Goal: Check status: Check status

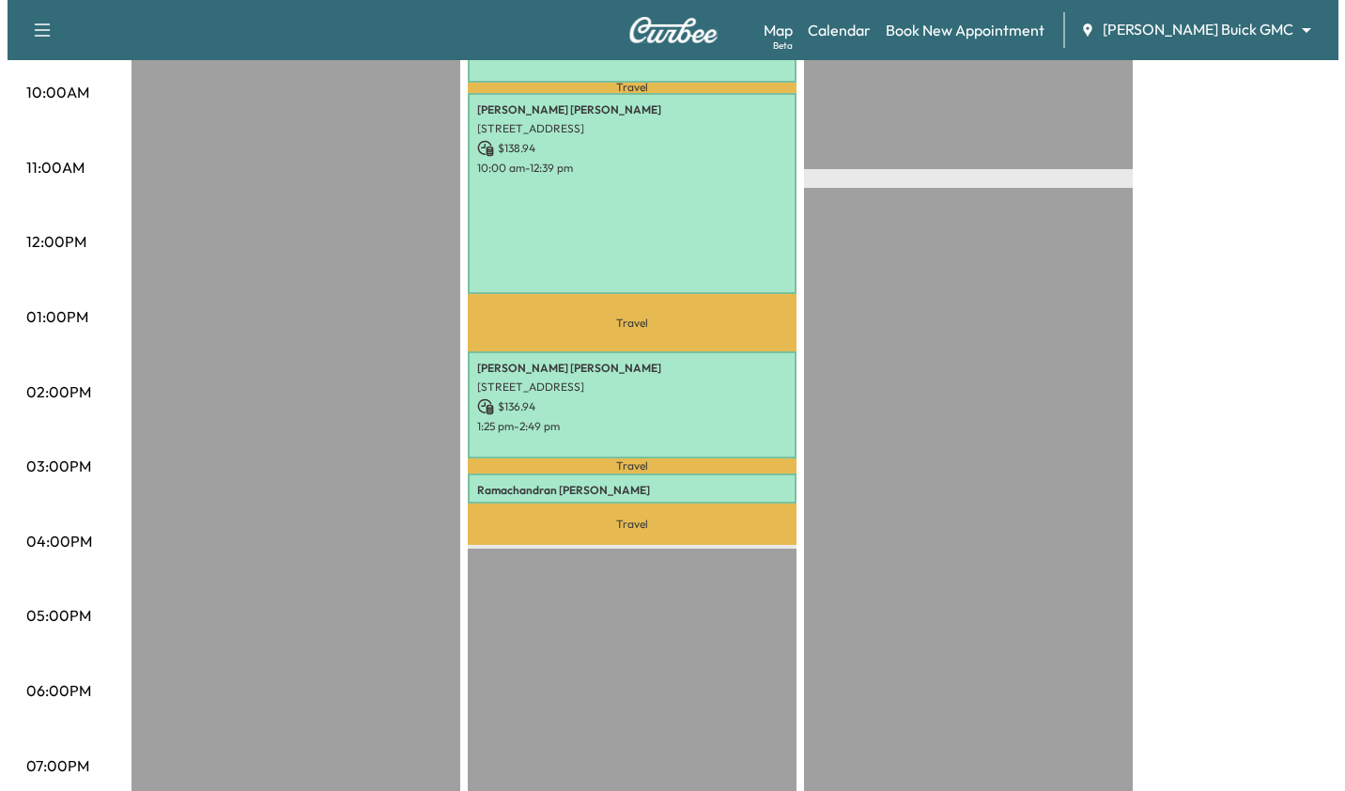
scroll to position [654, 0]
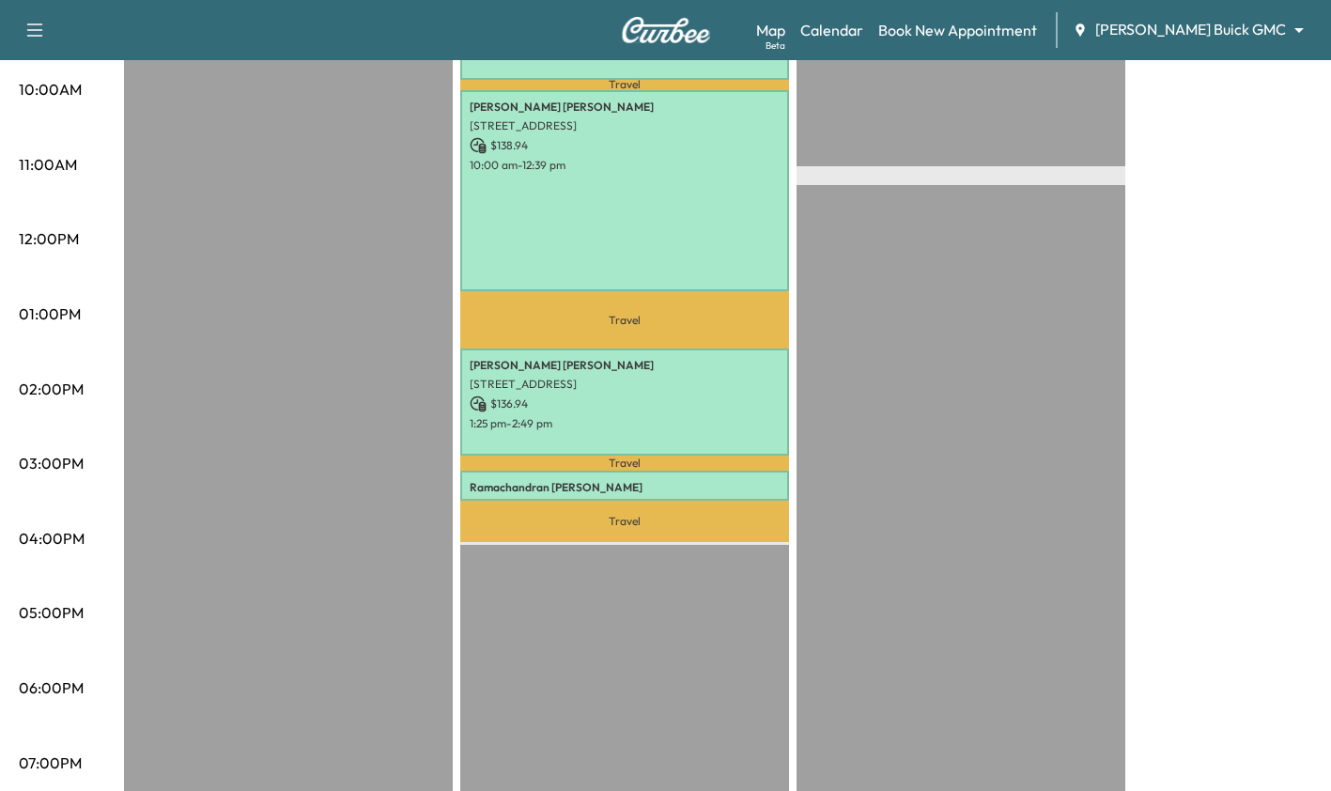
click at [637, 481] on p "[PERSON_NAME]" at bounding box center [625, 487] width 310 height 15
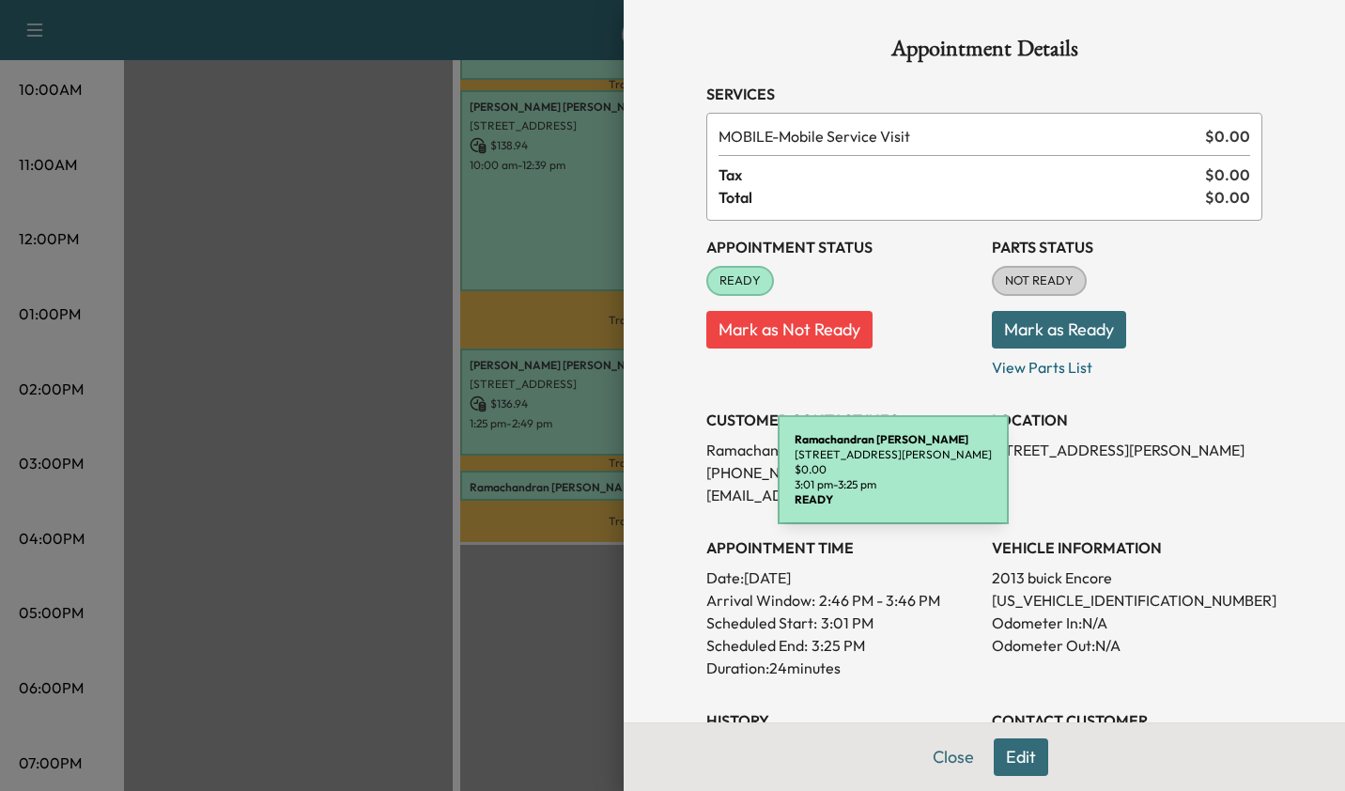
click at [505, 660] on div at bounding box center [672, 395] width 1345 height 791
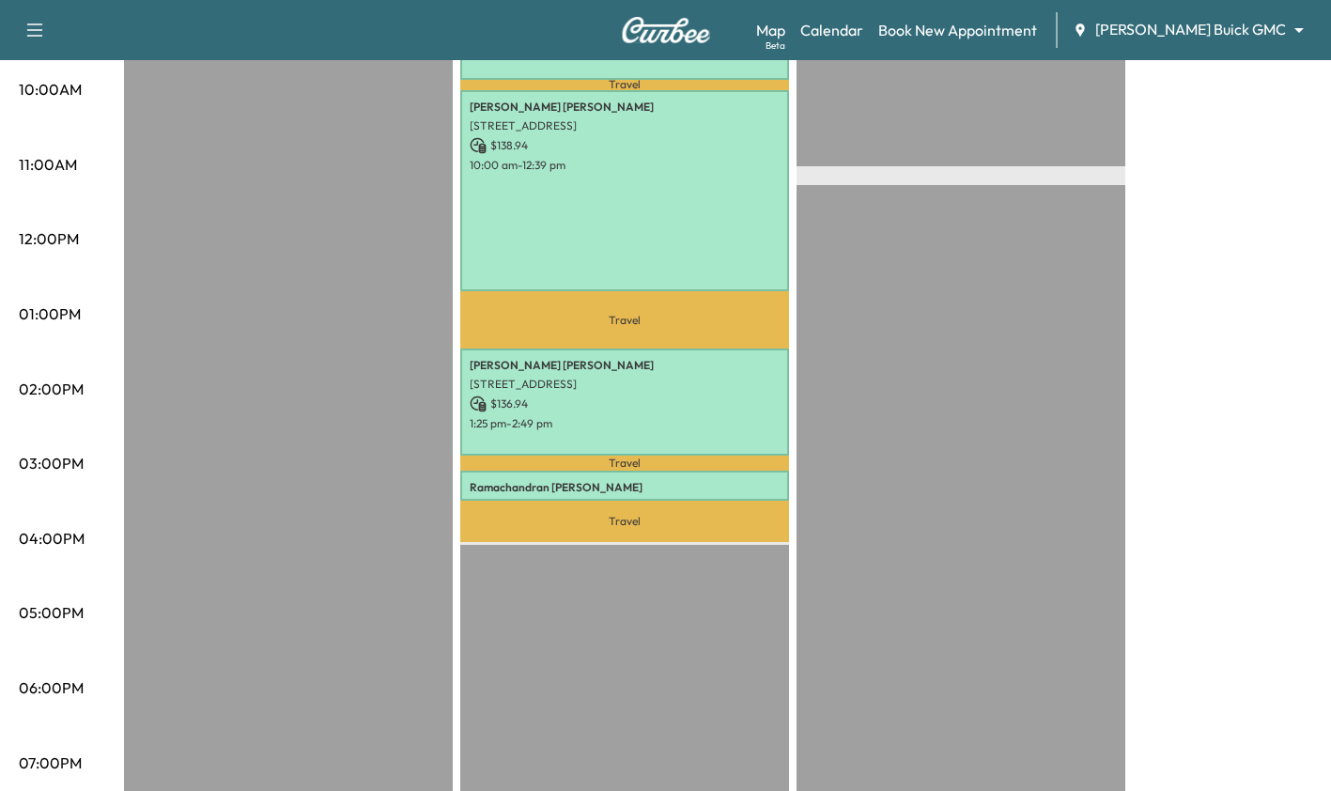
click at [1108, 492] on div "EST Start" at bounding box center [961, 394] width 329 height 1214
click at [694, 501] on p "Travel" at bounding box center [624, 521] width 329 height 41
click at [735, 480] on p "[PERSON_NAME]" at bounding box center [625, 487] width 310 height 15
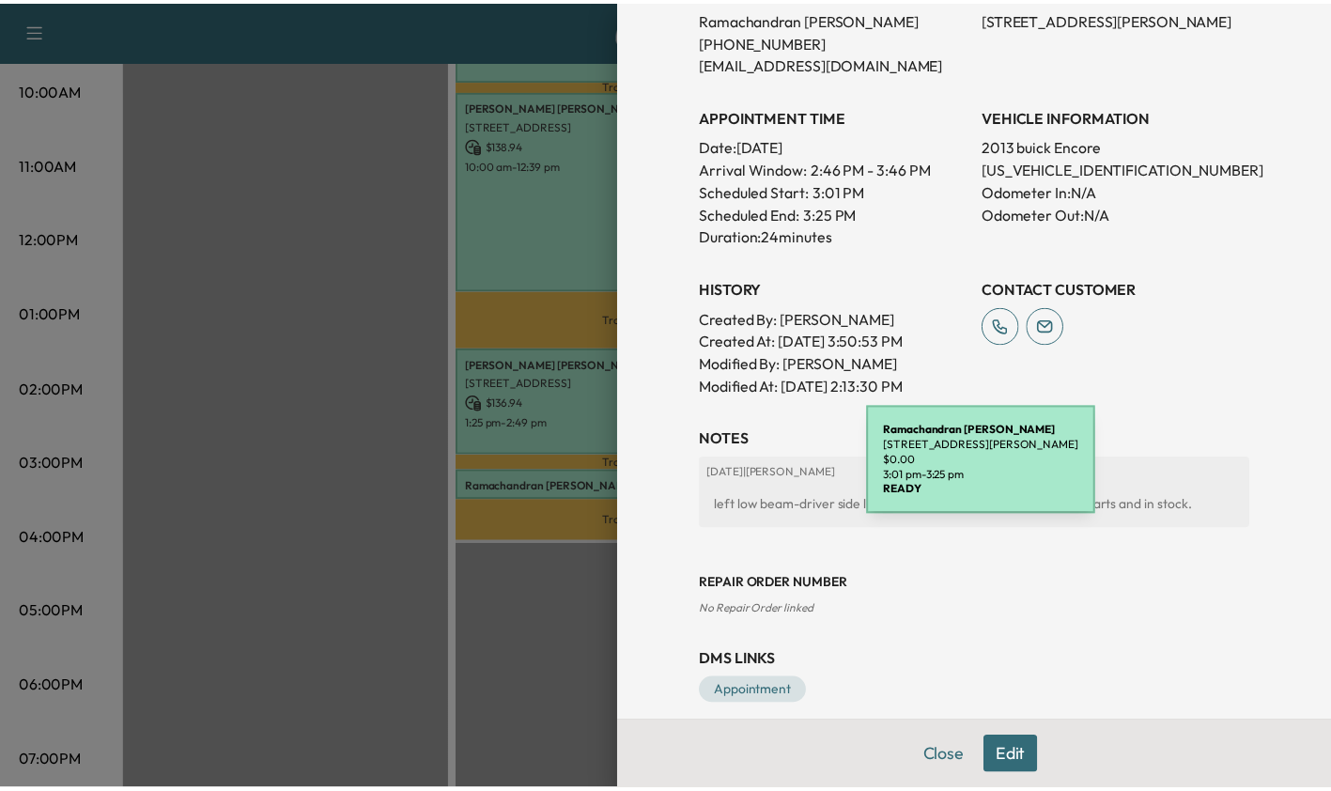
scroll to position [433, 0]
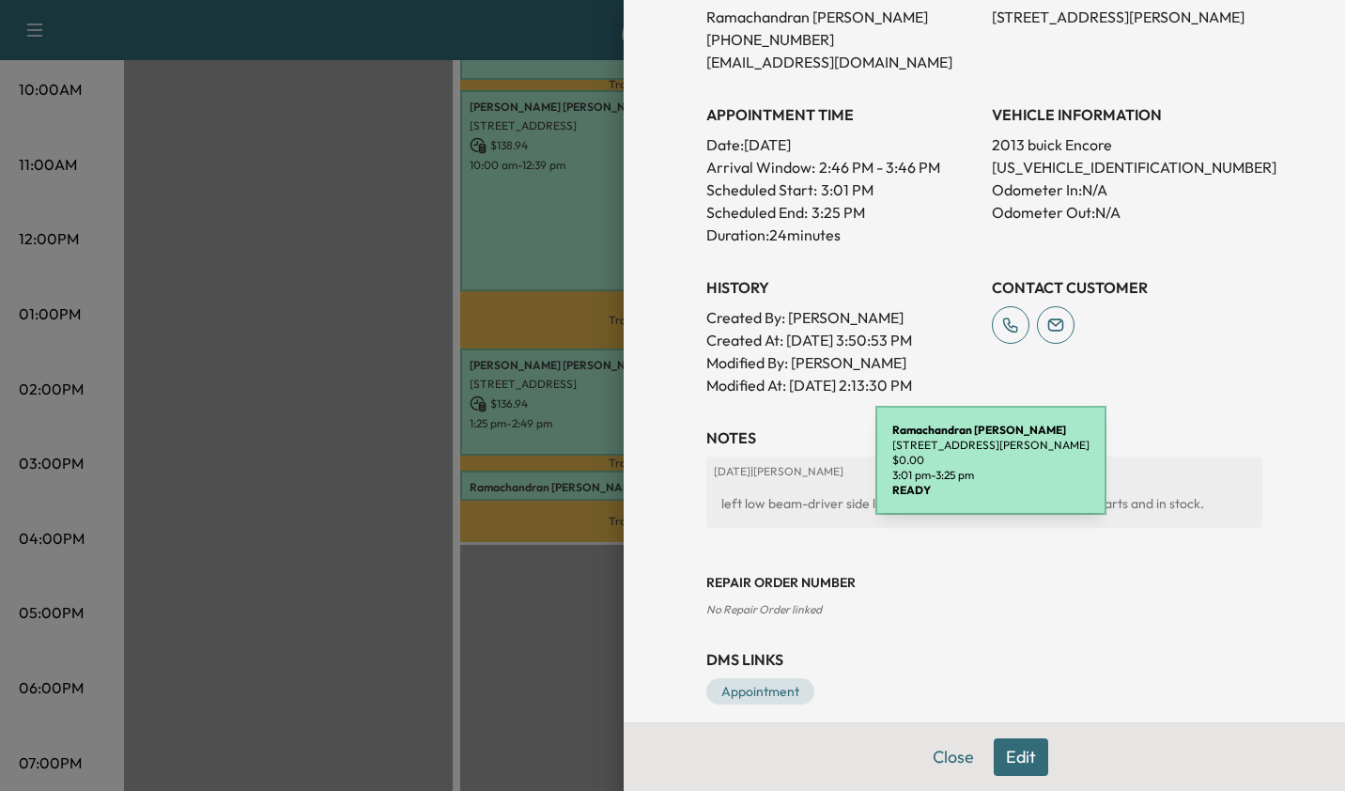
click at [1058, 569] on div "Repair Order number No Repair Order linked" at bounding box center [985, 580] width 556 height 75
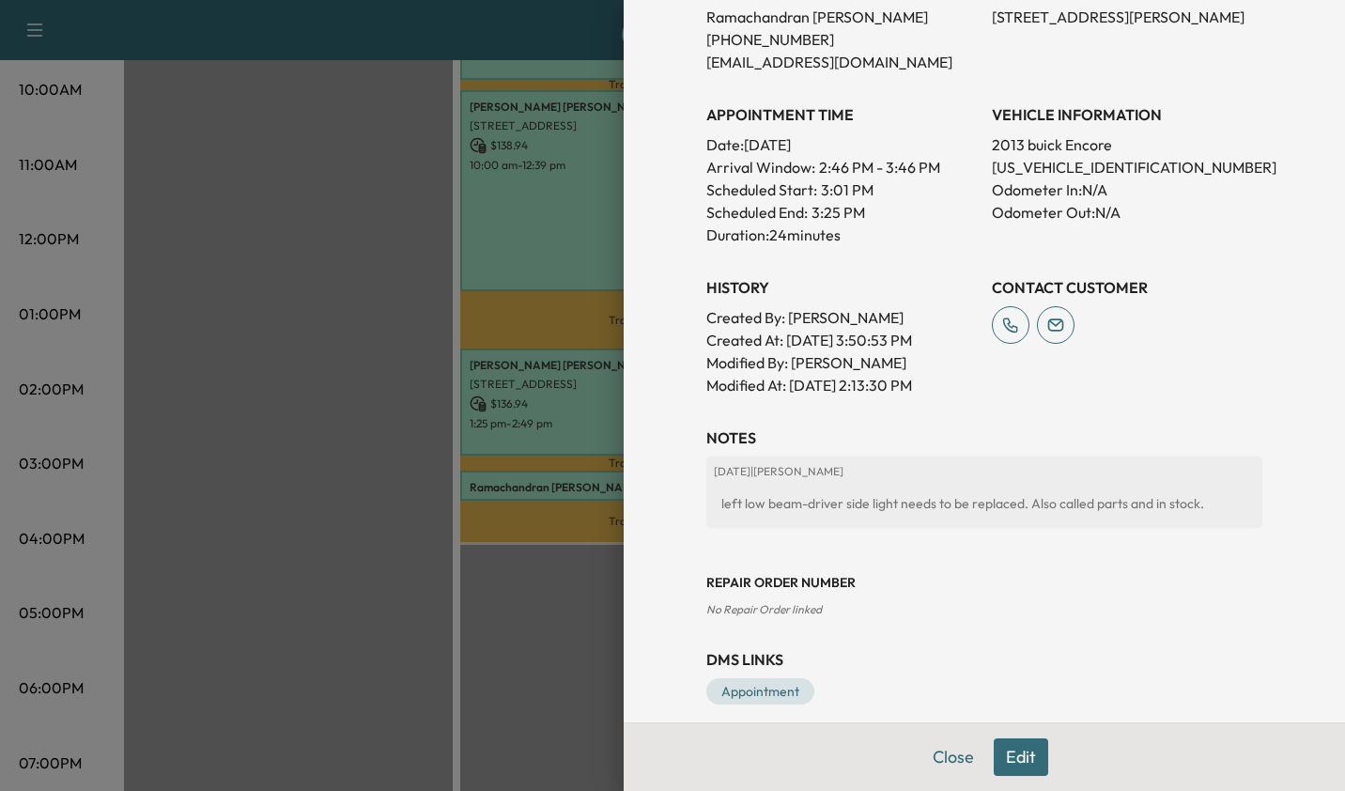
click at [590, 608] on div at bounding box center [672, 395] width 1345 height 791
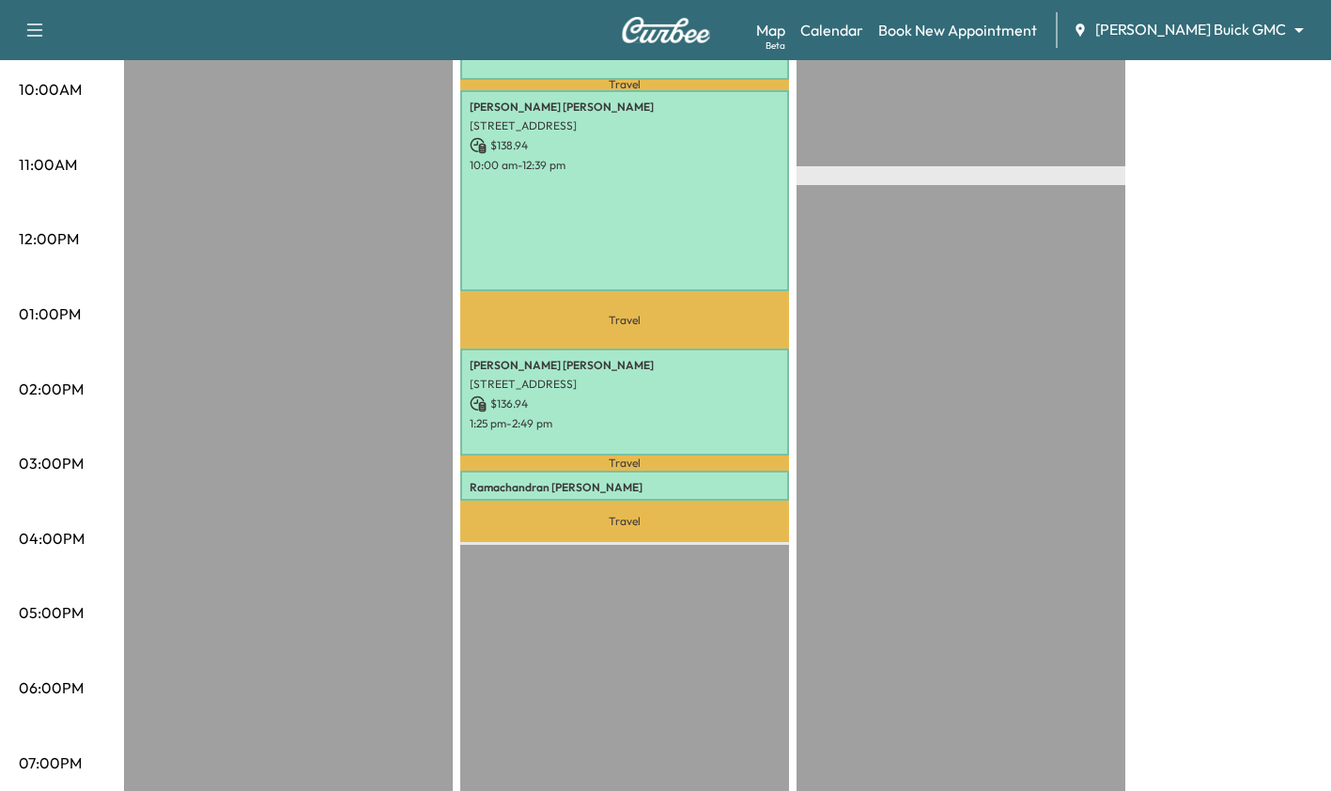
click at [563, 430] on div "[PERSON_NAME] [STREET_ADDRESS] $ 136.94 1:25 pm - 2:49 pm" at bounding box center [624, 402] width 329 height 106
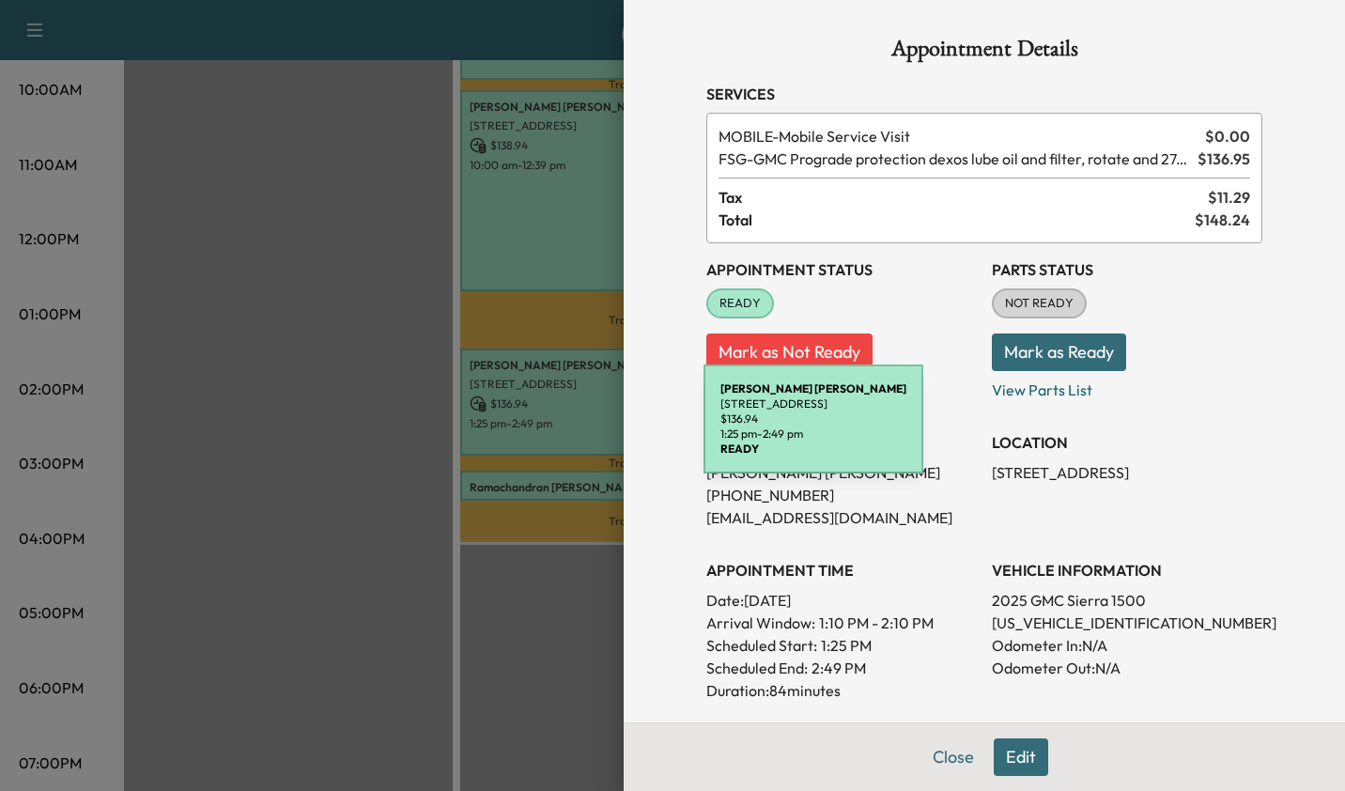
click at [395, 506] on div at bounding box center [672, 395] width 1345 height 791
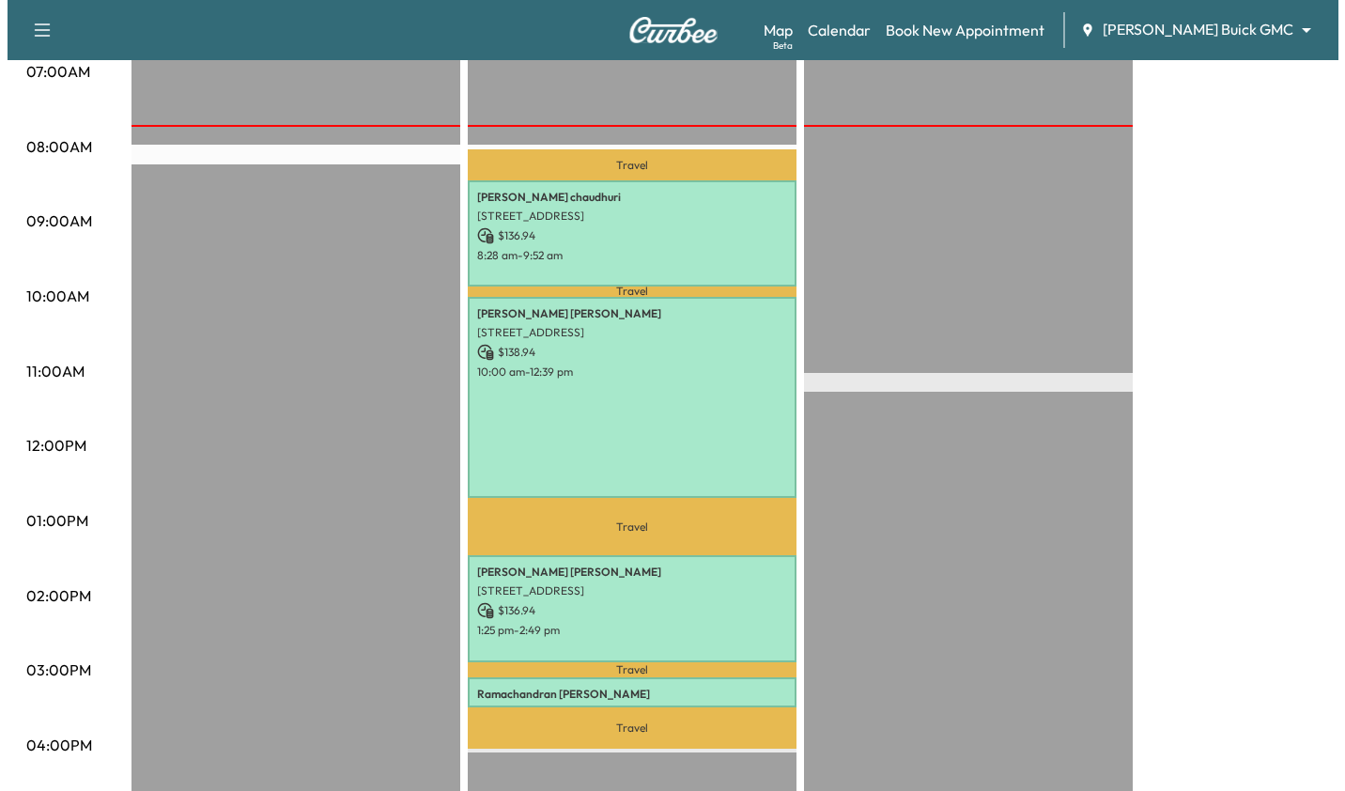
scroll to position [447, 0]
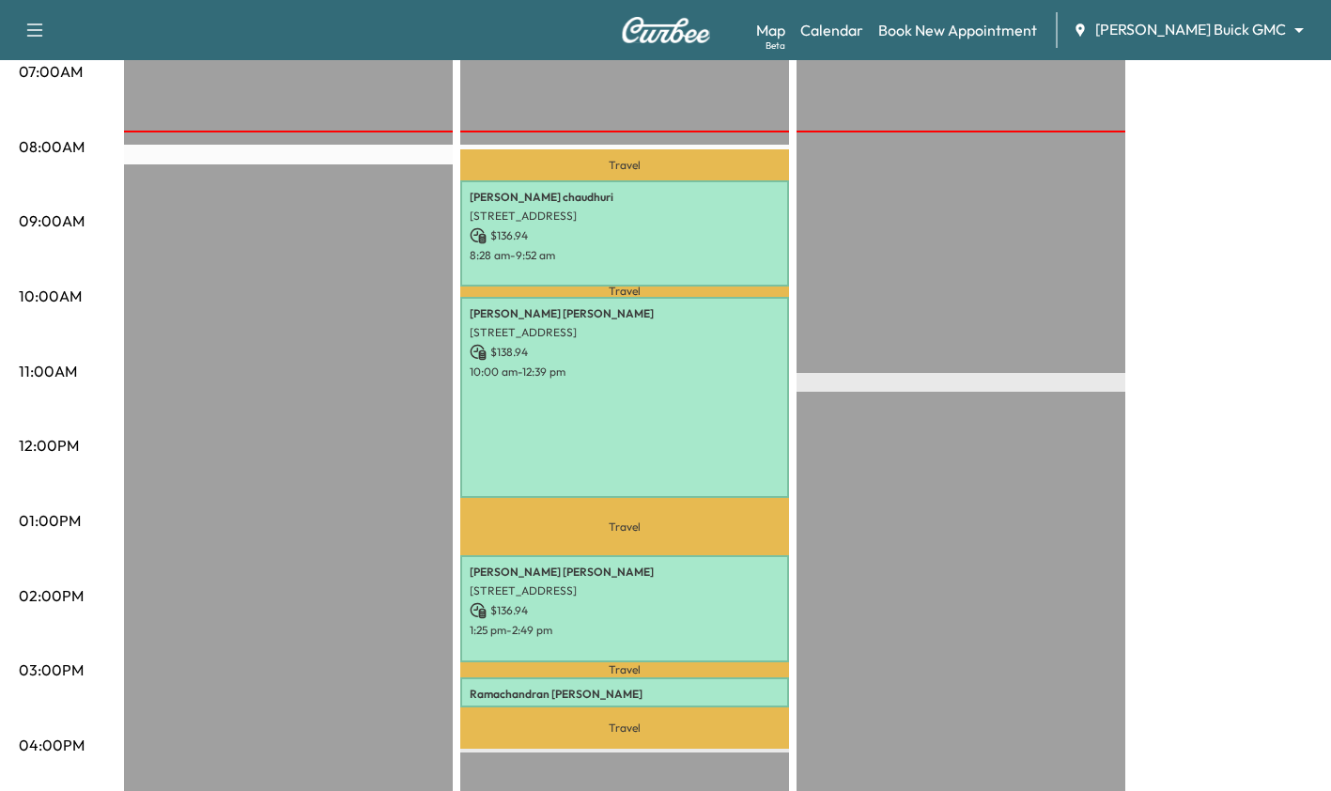
click at [309, 285] on div "EST Start" at bounding box center [288, 600] width 329 height 1214
click at [554, 348] on p "$ 138.94" at bounding box center [625, 352] width 310 height 17
